Goal: Information Seeking & Learning: Learn about a topic

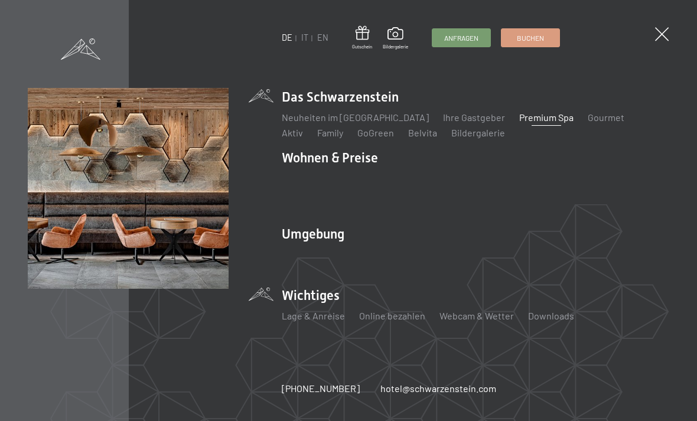
click at [655, 40] on div "DE IT EN Gutschein Bildergalerie Anfragen Buchen DE IT EN Das Schwarzenstein Ne…" at bounding box center [348, 210] width 697 height 421
click at [667, 30] on span at bounding box center [662, 34] width 14 height 14
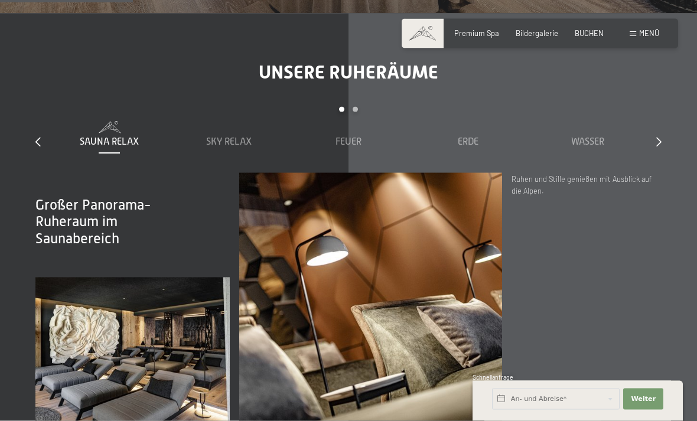
scroll to position [1267, 0]
click at [461, 147] on span "Erde" at bounding box center [468, 141] width 21 height 11
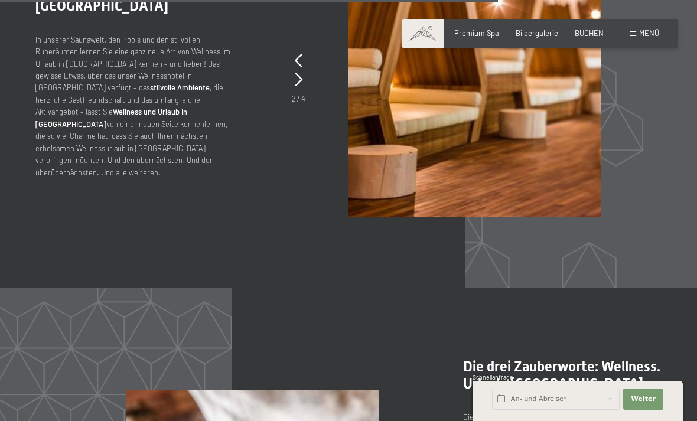
scroll to position [4076, 0]
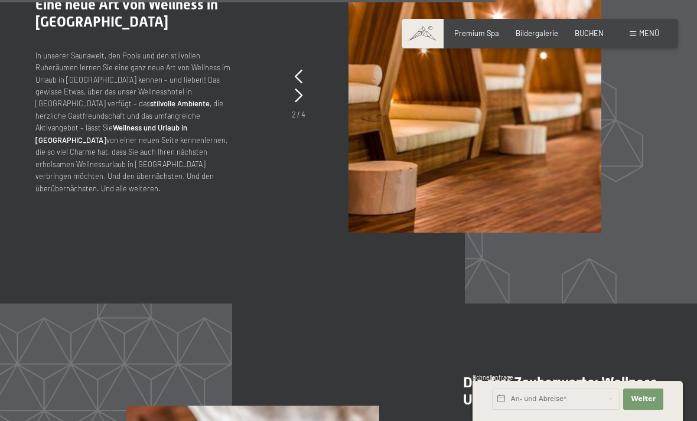
click at [301, 103] on icon at bounding box center [299, 96] width 8 height 14
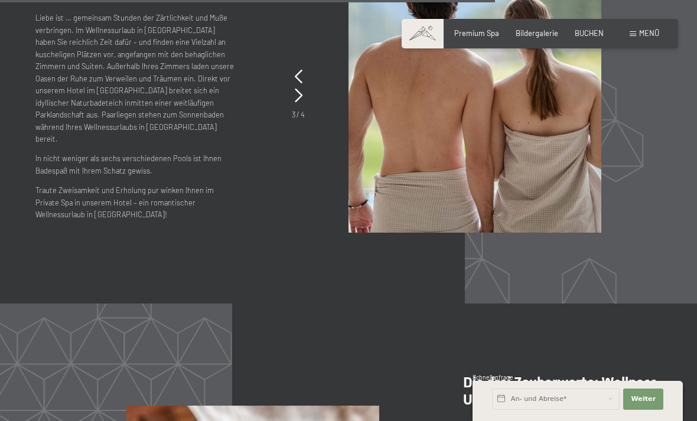
click at [299, 103] on icon at bounding box center [299, 96] width 8 height 14
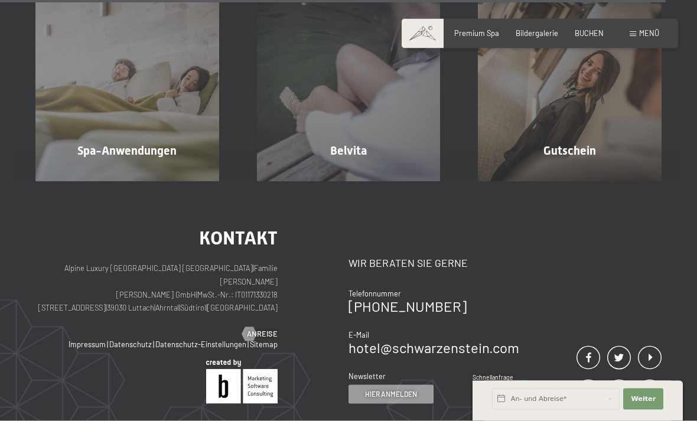
scroll to position [5500, 0]
click at [121, 181] on span "Mehr erfahren" at bounding box center [129, 175] width 58 height 11
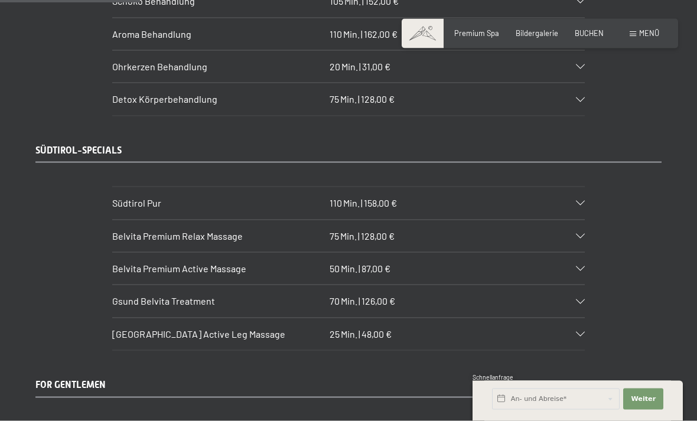
scroll to position [1500, 0]
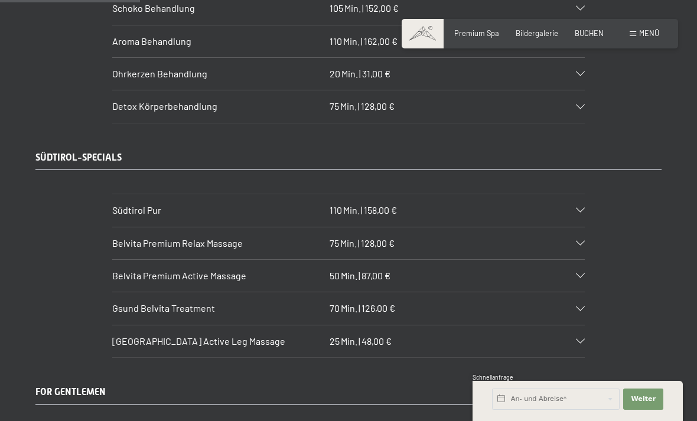
click at [574, 208] on div at bounding box center [574, 210] width 21 height 5
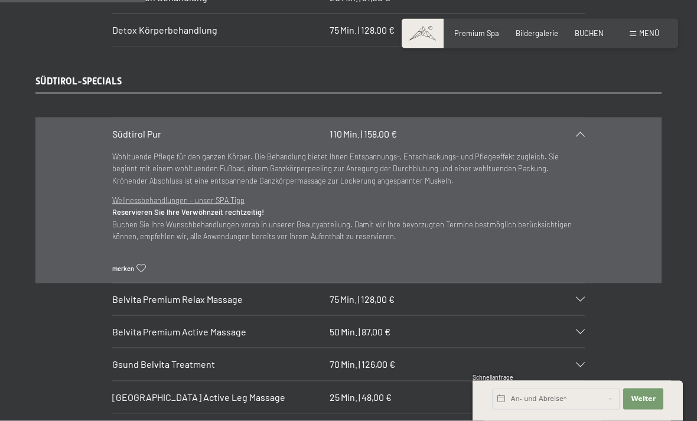
click at [583, 297] on icon at bounding box center [580, 299] width 9 height 5
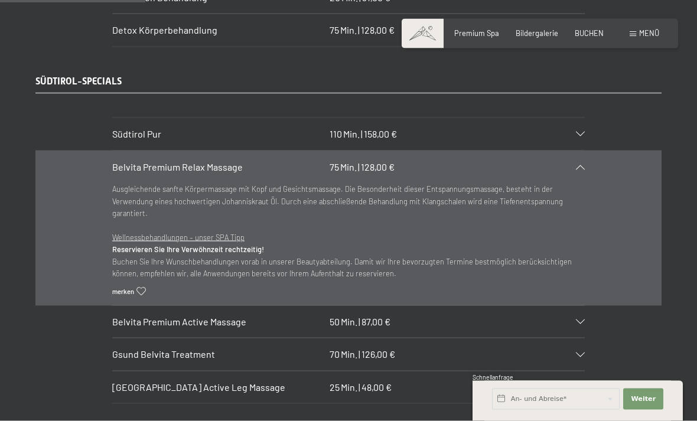
scroll to position [1576, 0]
click at [581, 352] on icon at bounding box center [580, 354] width 9 height 5
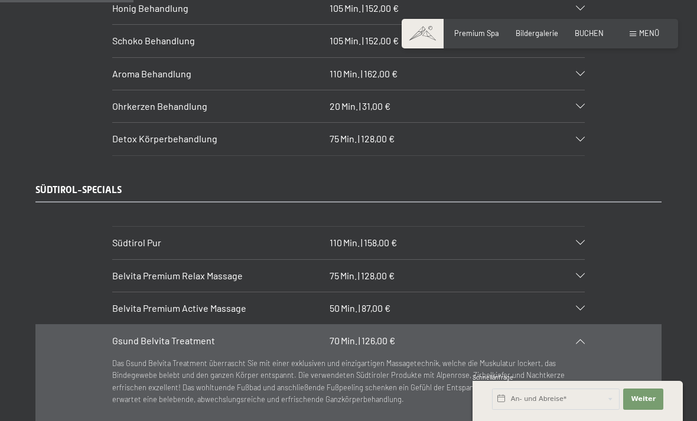
scroll to position [1466, 0]
click at [585, 293] on section "Belvita Premium Active Massage 50 Min. | 87,00 € Aktivierende Massage von Rücke…" at bounding box center [348, 309] width 472 height 33
click at [582, 340] on icon at bounding box center [580, 342] width 9 height 5
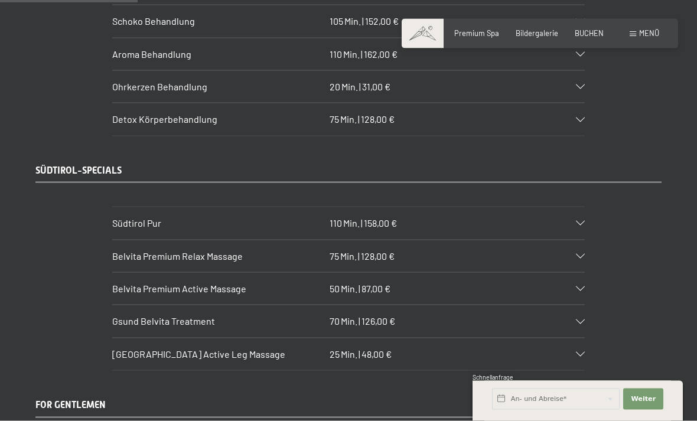
scroll to position [1487, 0]
click at [579, 341] on div "Belvita Mountain Active Leg Massage 25 Min. | 48,00 €" at bounding box center [348, 354] width 472 height 32
